Goal: Transaction & Acquisition: Book appointment/travel/reservation

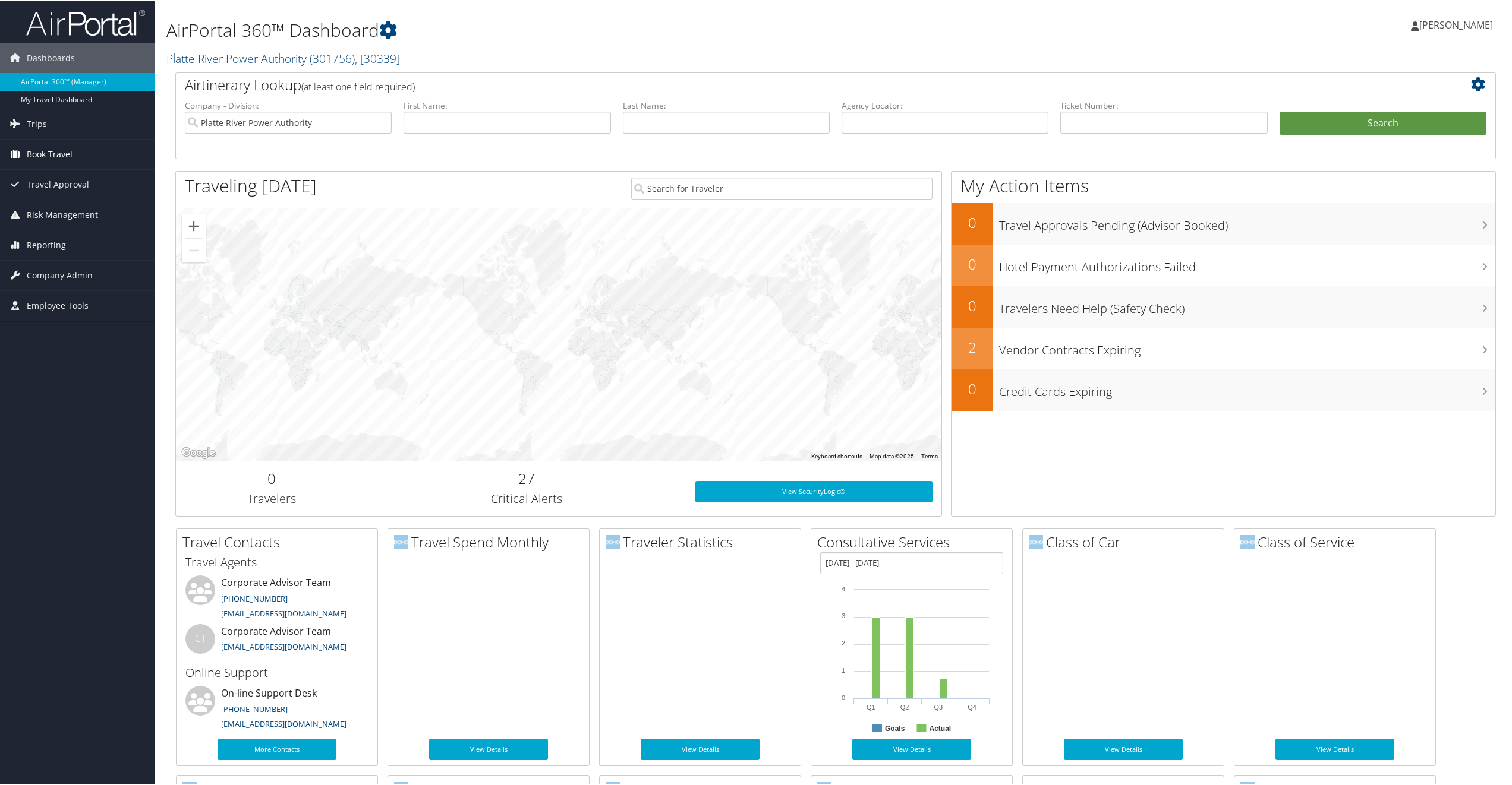
click at [47, 151] on span "Book Travel" at bounding box center [49, 153] width 46 height 30
click at [32, 200] on link "Book/Manage Online Trips" at bounding box center [77, 195] width 154 height 18
